Goal: Task Accomplishment & Management: Complete application form

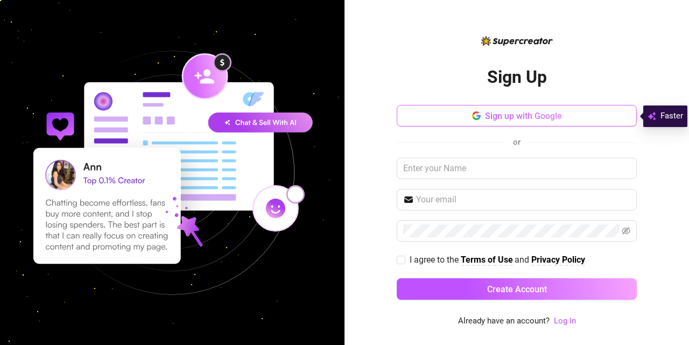
click at [596, 115] on button "Sign up with Google" at bounding box center [517, 116] width 240 height 22
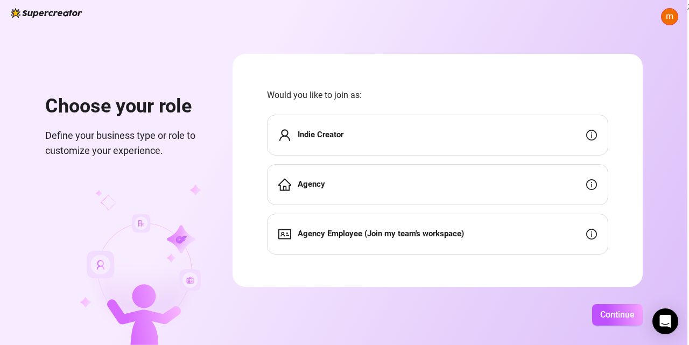
click at [364, 129] on div "Indie Creator" at bounding box center [437, 135] width 341 height 41
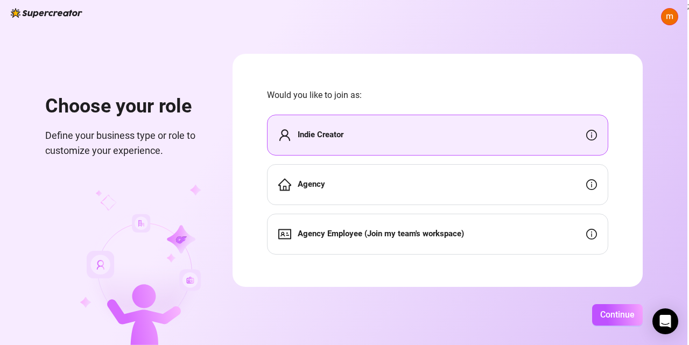
scroll to position [2, 0]
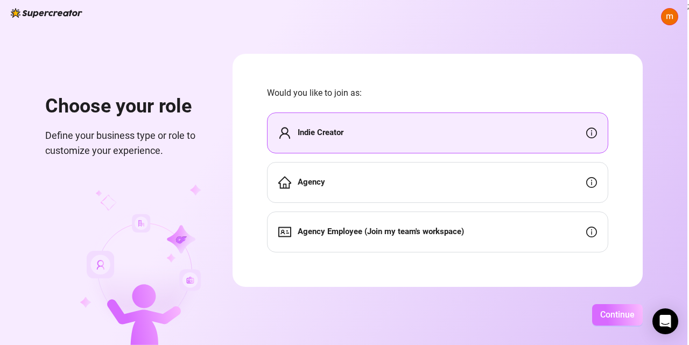
click at [616, 316] on span "Continue" at bounding box center [617, 315] width 34 height 10
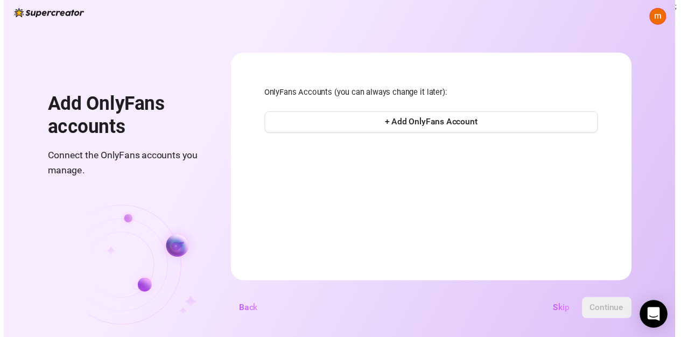
scroll to position [0, 0]
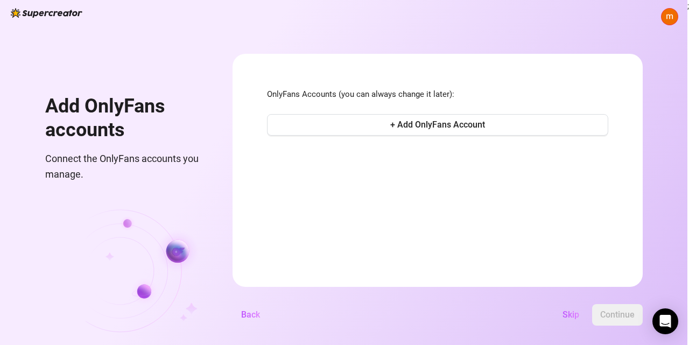
click at [157, 137] on h1 "Add OnlyFans accounts" at bounding box center [125, 118] width 161 height 47
click at [572, 318] on span "Skip" at bounding box center [571, 315] width 17 height 10
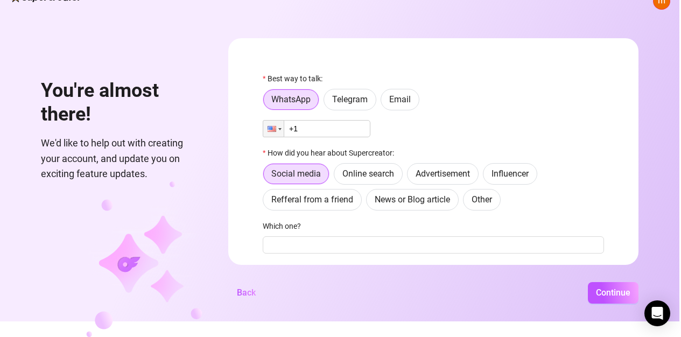
click at [663, 4] on span at bounding box center [661, 0] width 17 height 17
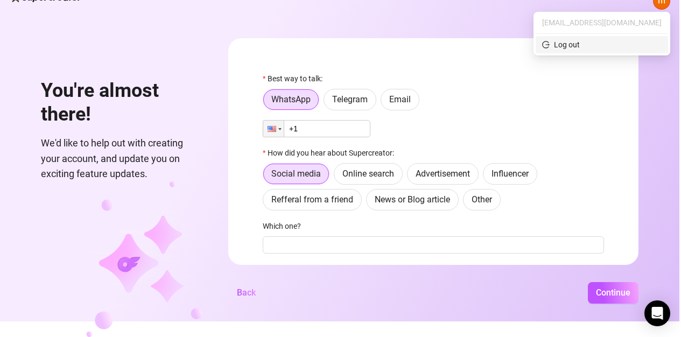
click at [580, 43] on div "Log out" at bounding box center [567, 45] width 26 height 12
